Goal: Obtain resource: Obtain resource

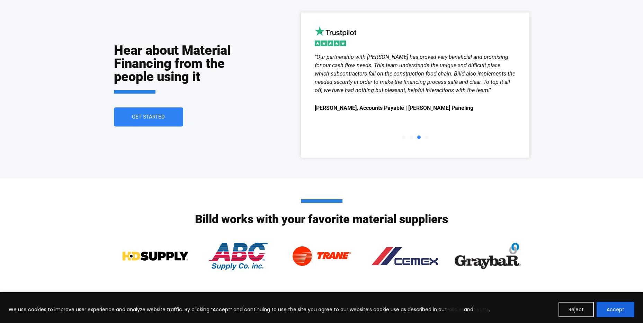
scroll to position [971, 0]
click at [140, 115] on span "Get Started" at bounding box center [148, 117] width 33 height 5
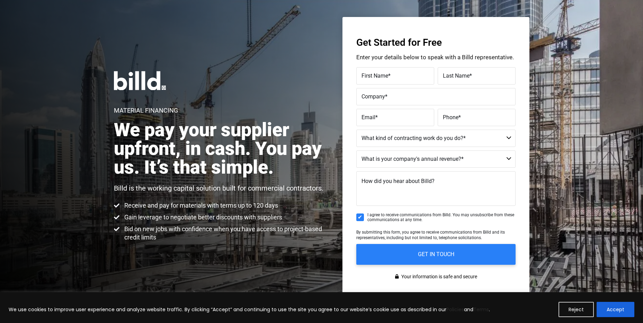
scroll to position [16, 0]
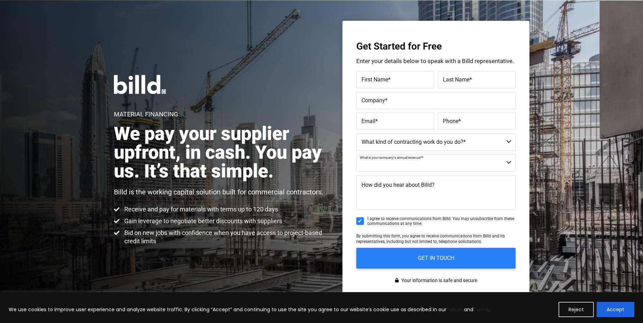
click at [416, 161] on select "$40M + $25M - $40M $8M - $25M $4M - $8M $2M - $4M $1M - $2M Less than $1M" at bounding box center [435, 162] width 159 height 17
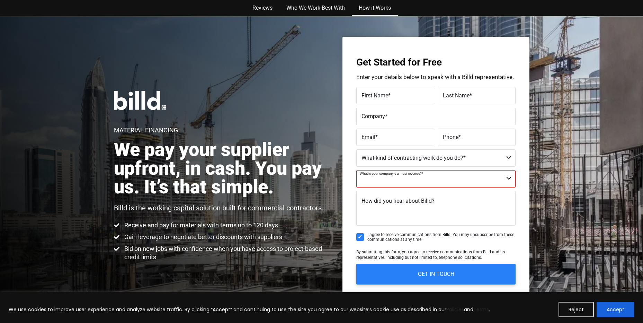
click at [373, 6] on link "How it Works" at bounding box center [375, 8] width 46 height 16
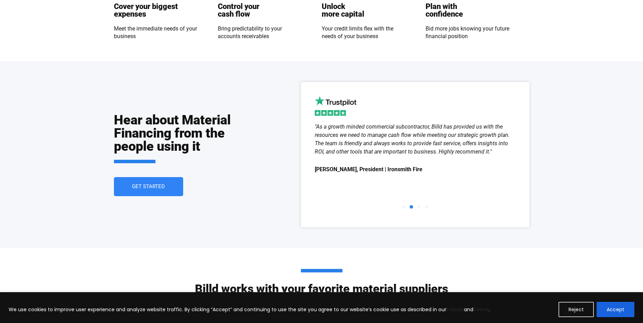
scroll to position [798, 0]
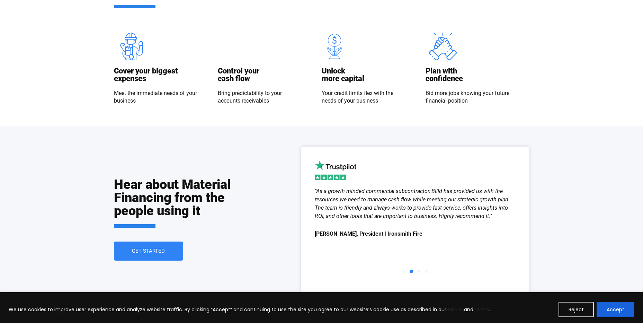
scroll to position [901, 0]
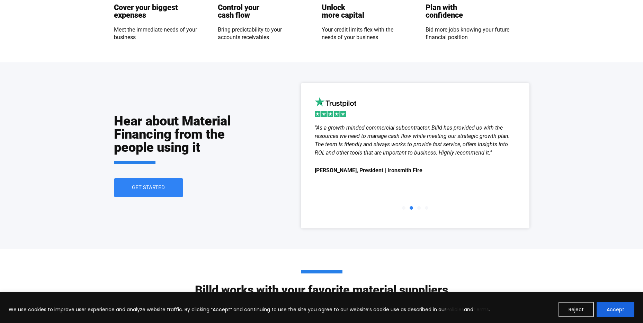
click at [162, 186] on span "Get Started" at bounding box center [148, 187] width 33 height 5
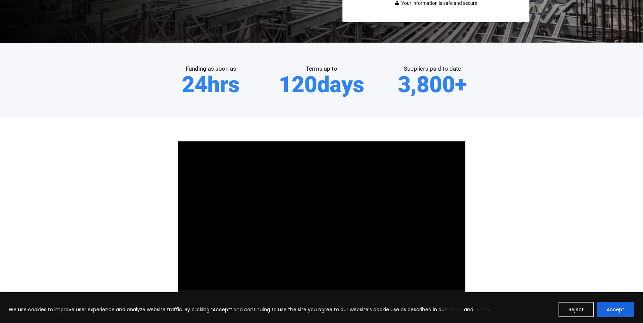
scroll to position [154, 0]
